Goal: Information Seeking & Learning: Learn about a topic

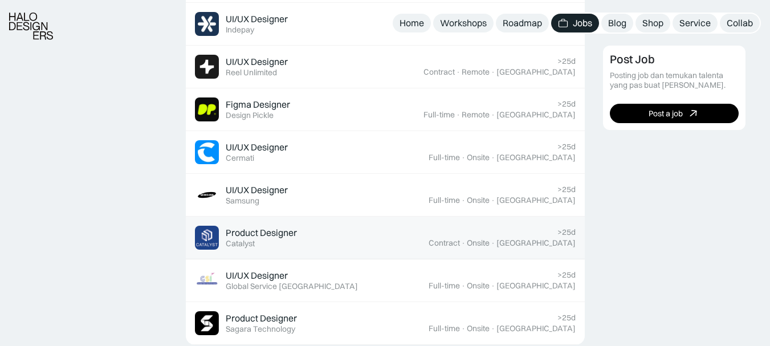
scroll to position [509, 0]
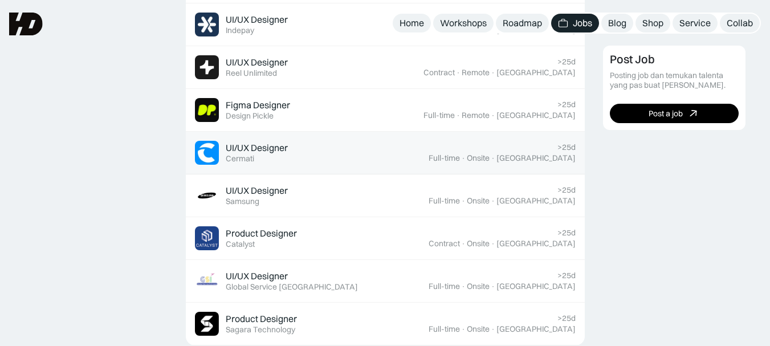
click at [265, 149] on div "UI/UX Designer" at bounding box center [257, 148] width 62 height 12
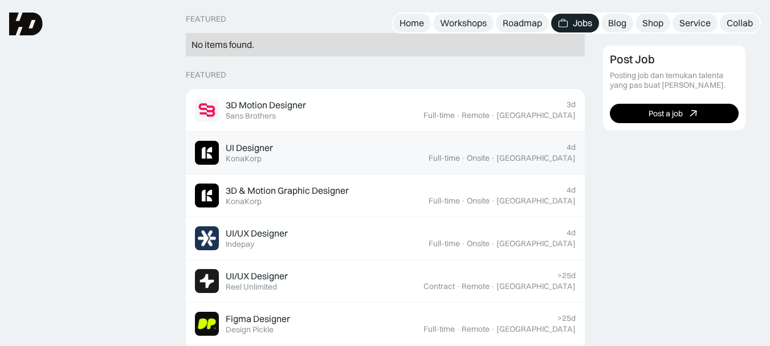
scroll to position [0, 0]
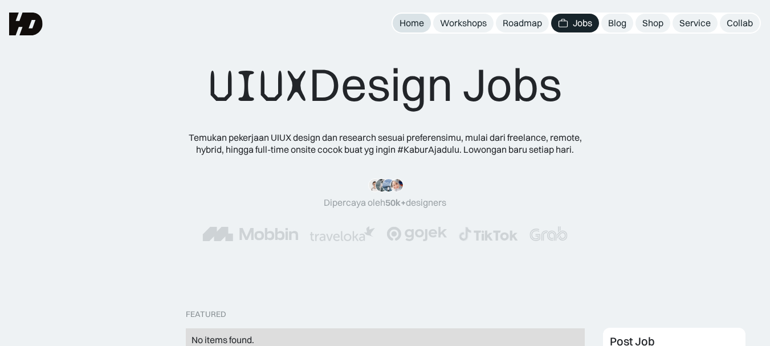
click at [415, 23] on div "Home" at bounding box center [411, 23] width 24 height 12
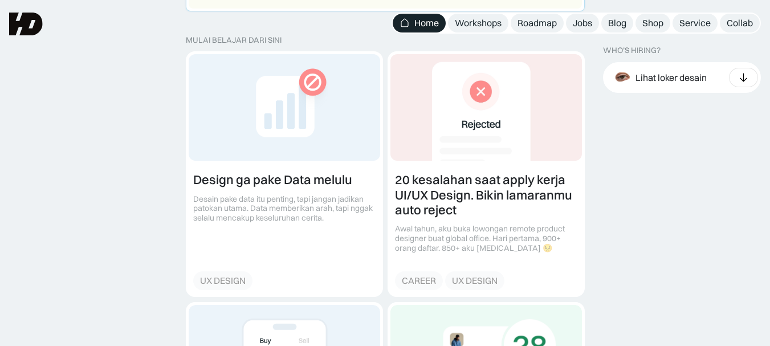
scroll to position [1116, 0]
